Goal: Check status: Check status

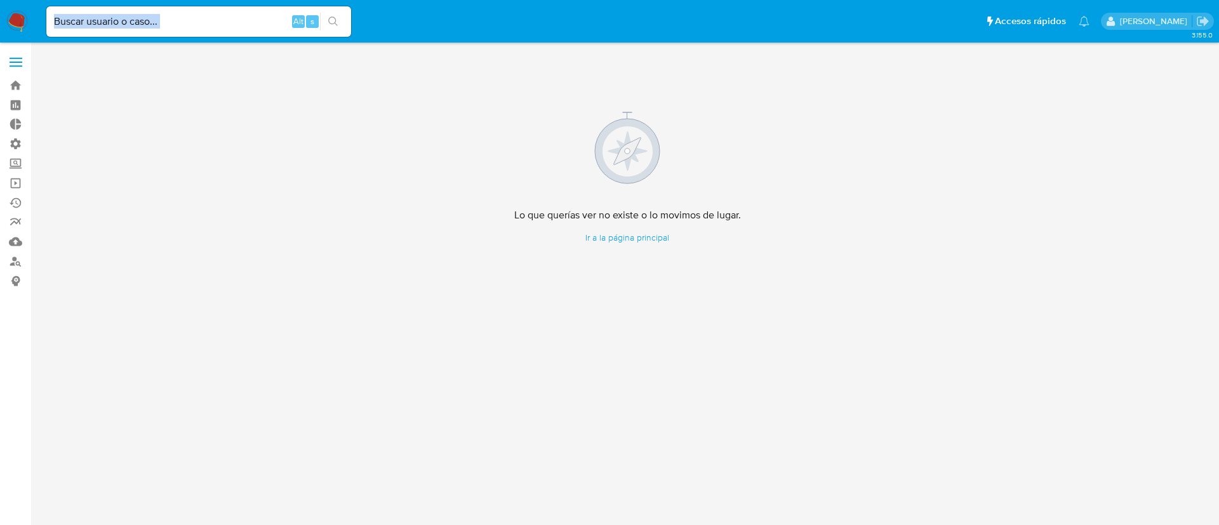
click at [201, 27] on div "Alt s" at bounding box center [198, 21] width 305 height 30
click at [201, 27] on input at bounding box center [198, 21] width 305 height 17
paste input "600376736"
type input "600376736"
click at [333, 11] on div "600376736 Alt s" at bounding box center [198, 21] width 305 height 30
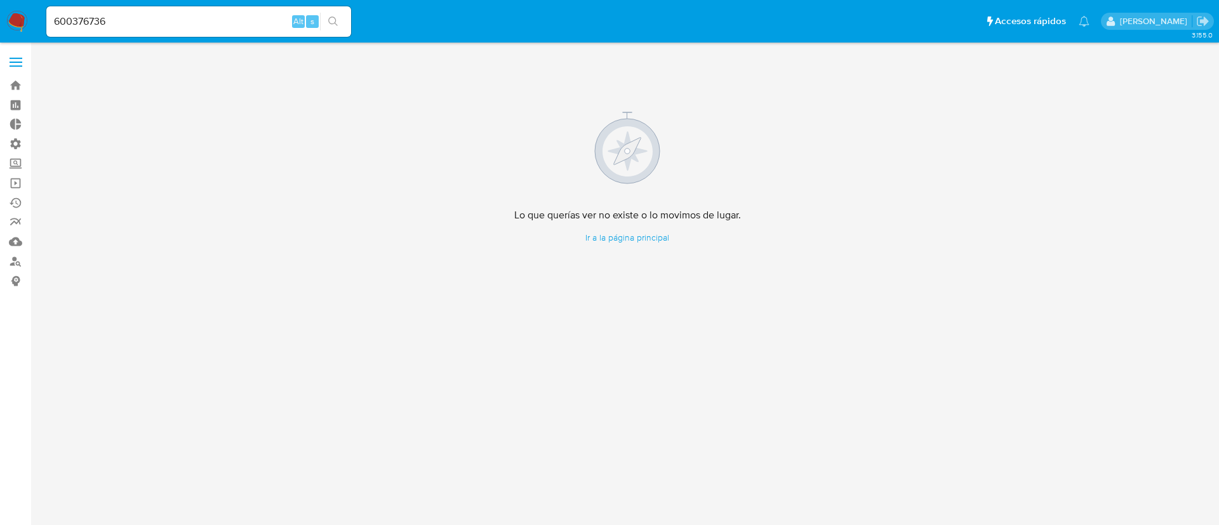
click at [334, 17] on icon "search-icon" at bounding box center [333, 22] width 10 height 10
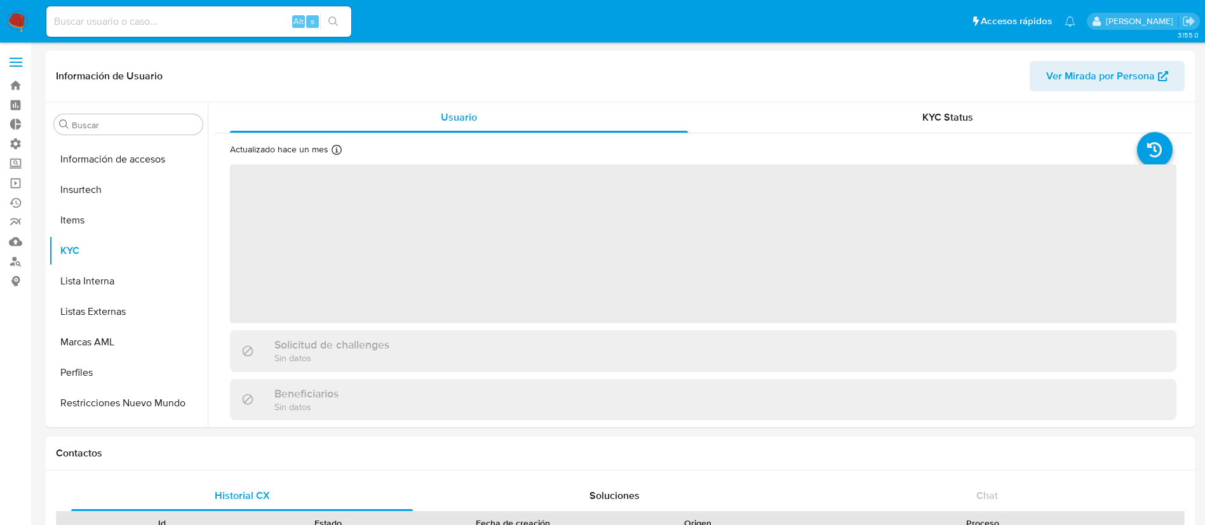
scroll to position [537, 0]
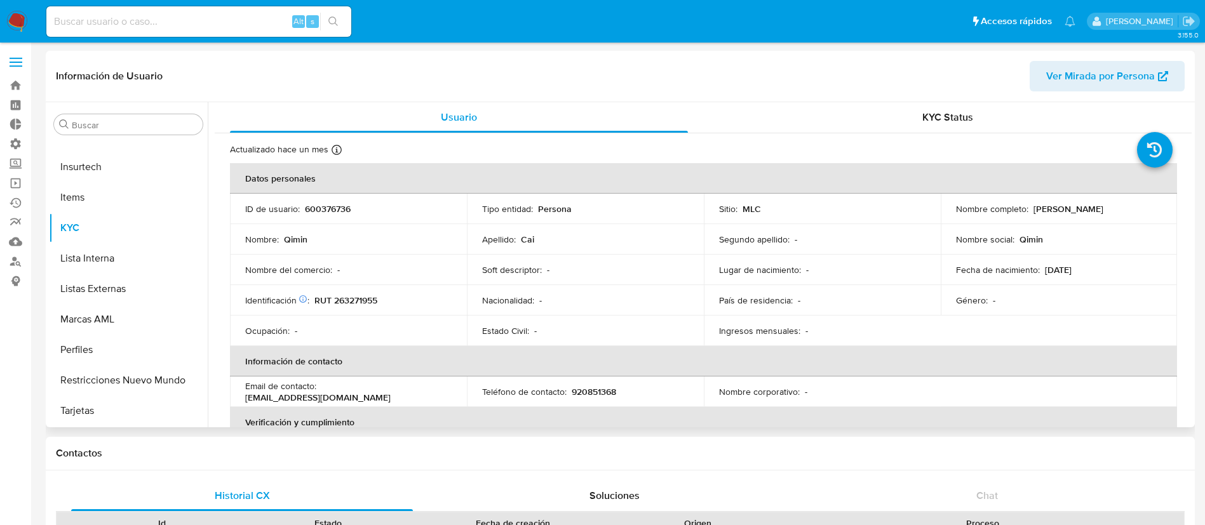
select select "10"
click at [97, 258] on button "Lista Interna" at bounding box center [123, 258] width 149 height 30
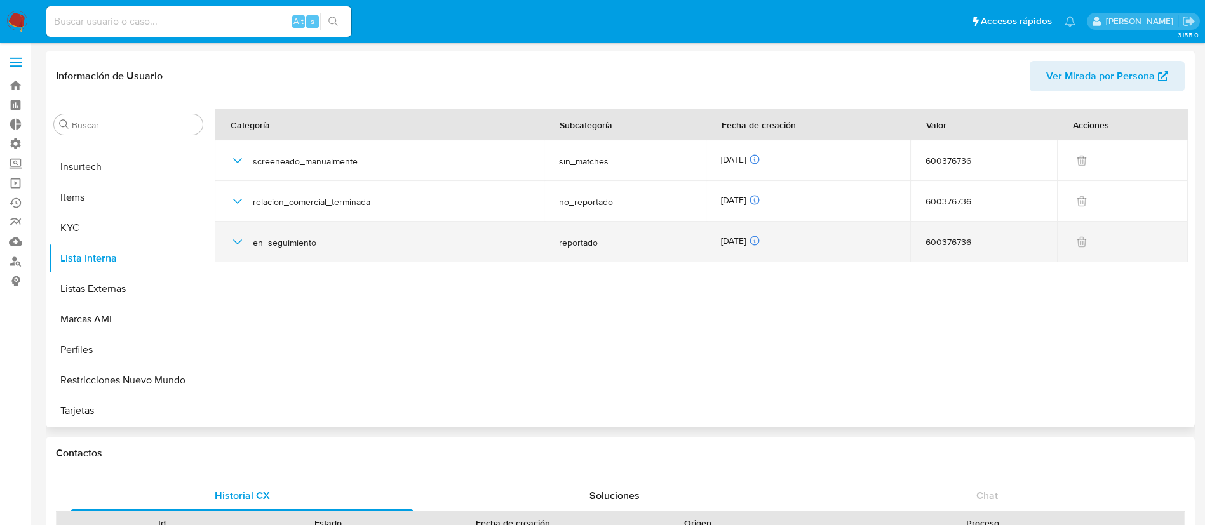
click at [230, 239] on icon "button" at bounding box center [237, 241] width 15 height 15
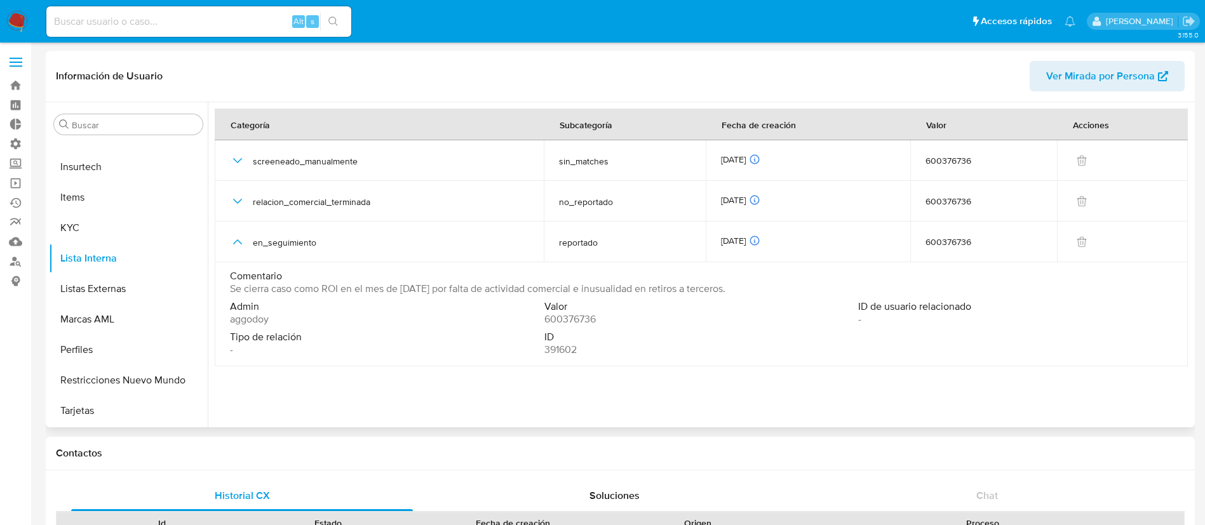
click at [462, 344] on div "Tipo de relación -" at bounding box center [387, 343] width 314 height 25
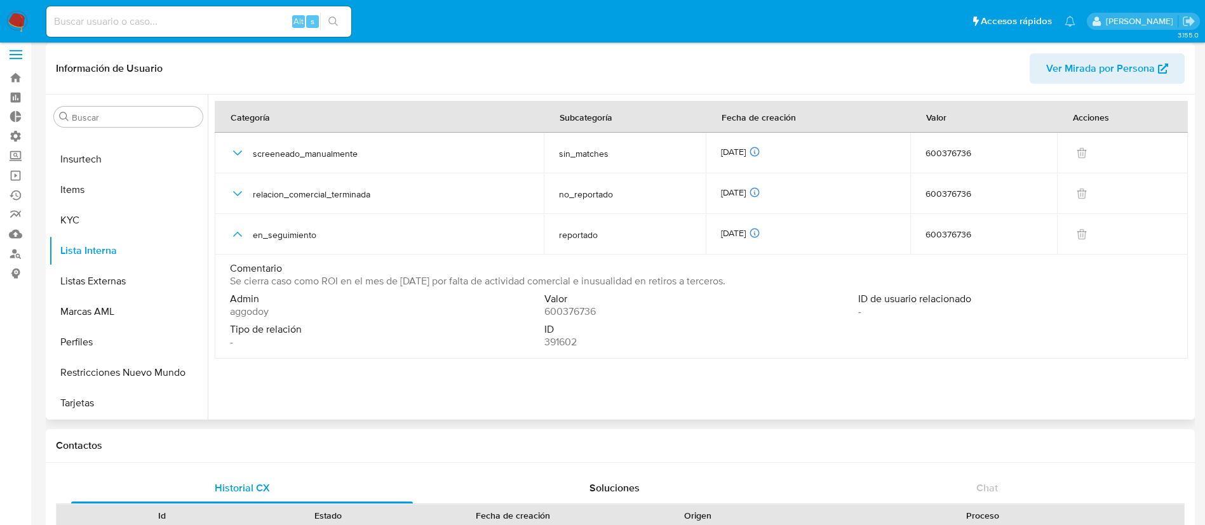
scroll to position [0, 0]
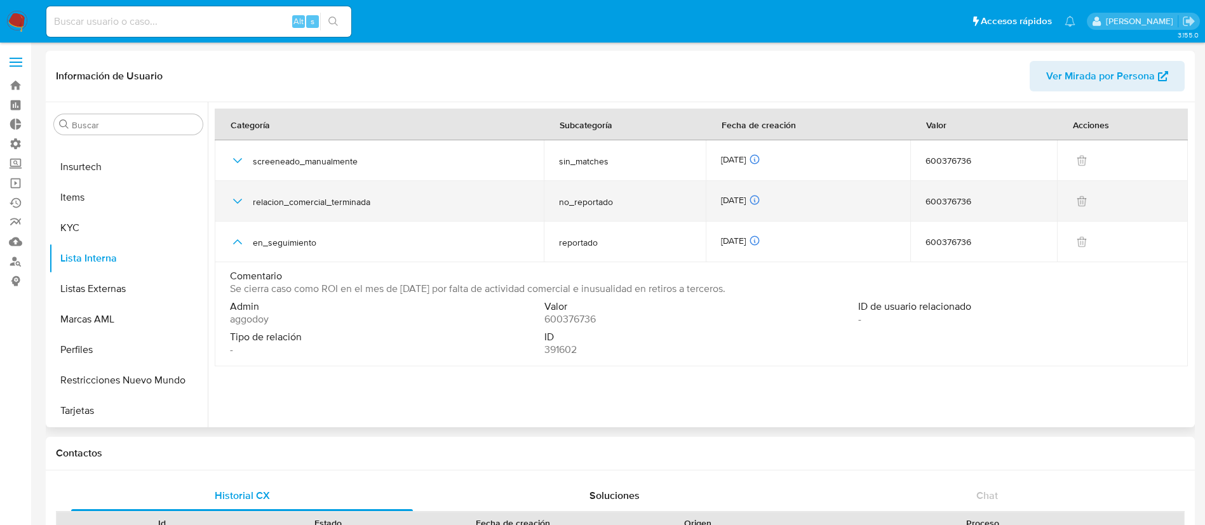
click at [237, 202] on icon "button" at bounding box center [237, 201] width 9 height 5
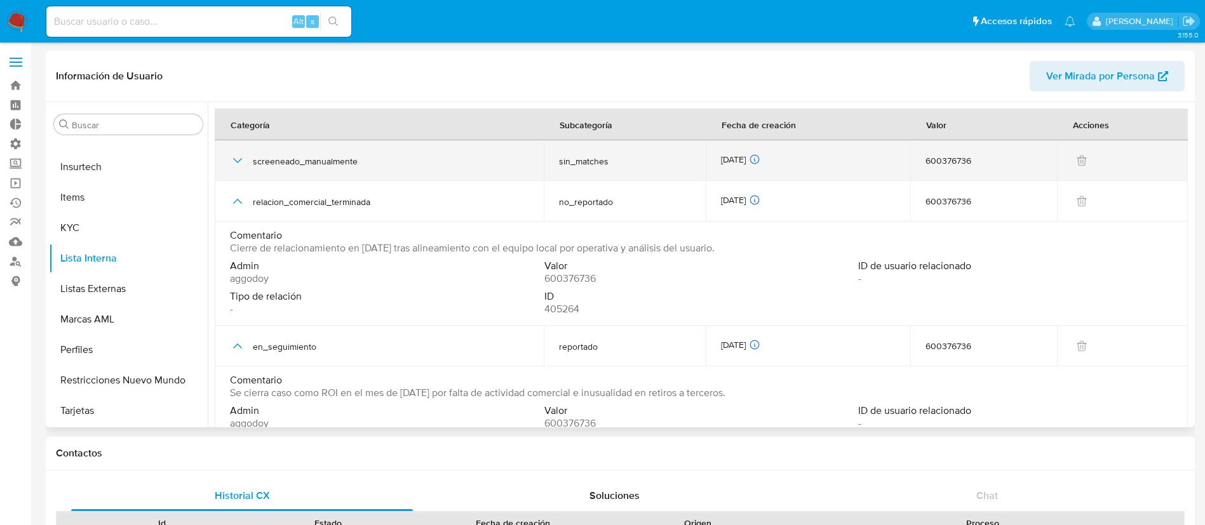
click at [239, 162] on icon "button" at bounding box center [237, 160] width 15 height 15
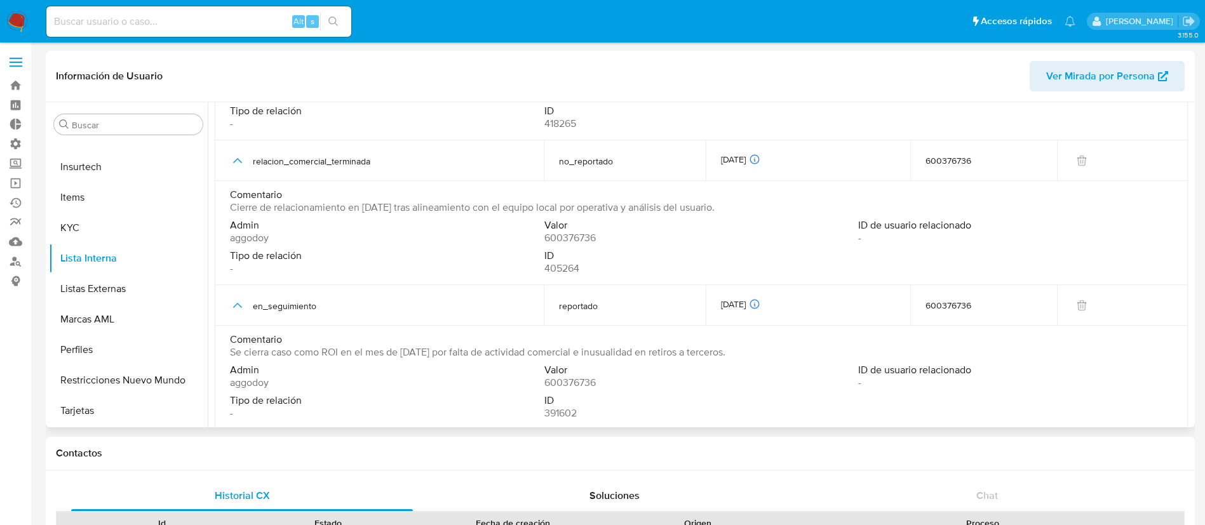
scroll to position [154, 0]
